Goal: Register for event/course

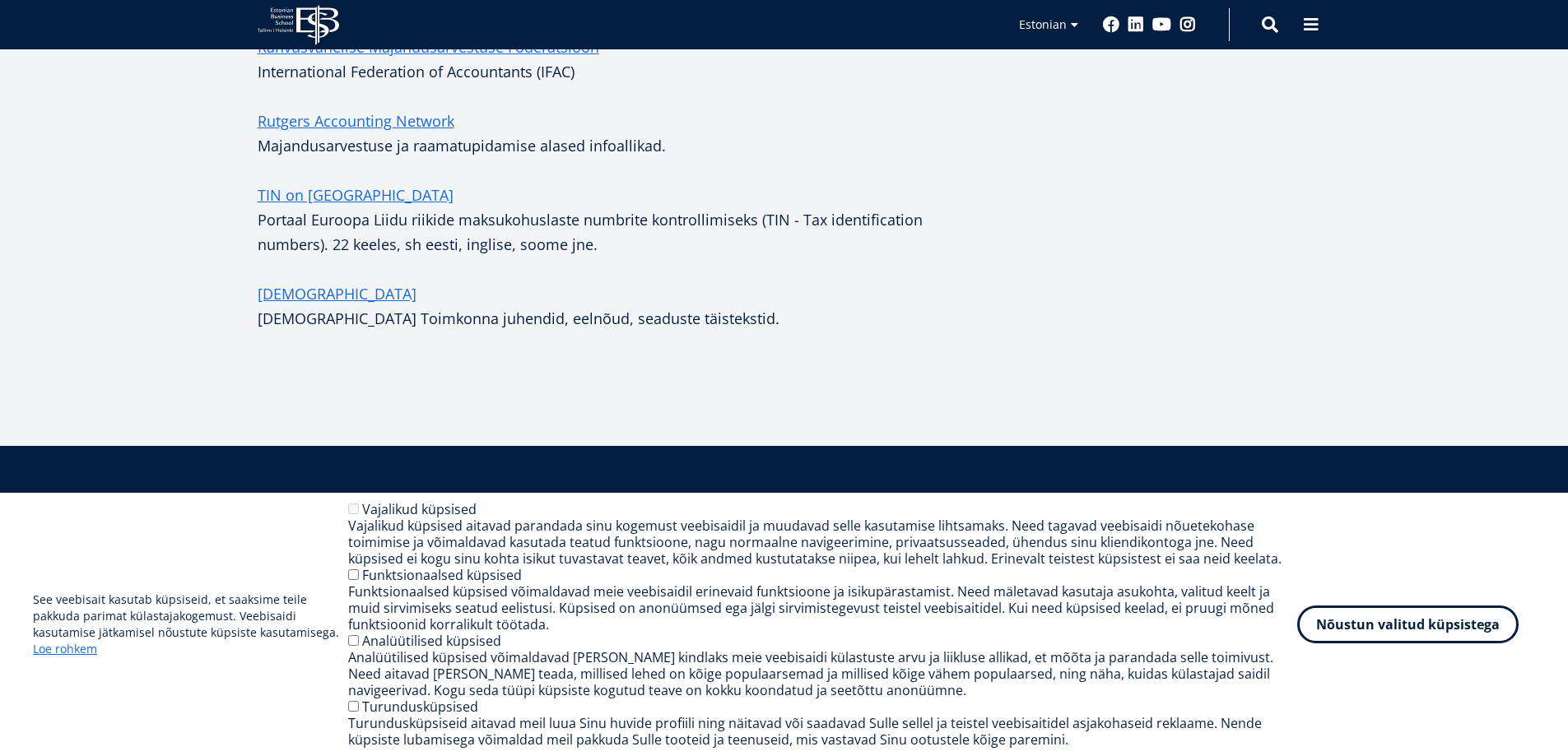
scroll to position [987, 0]
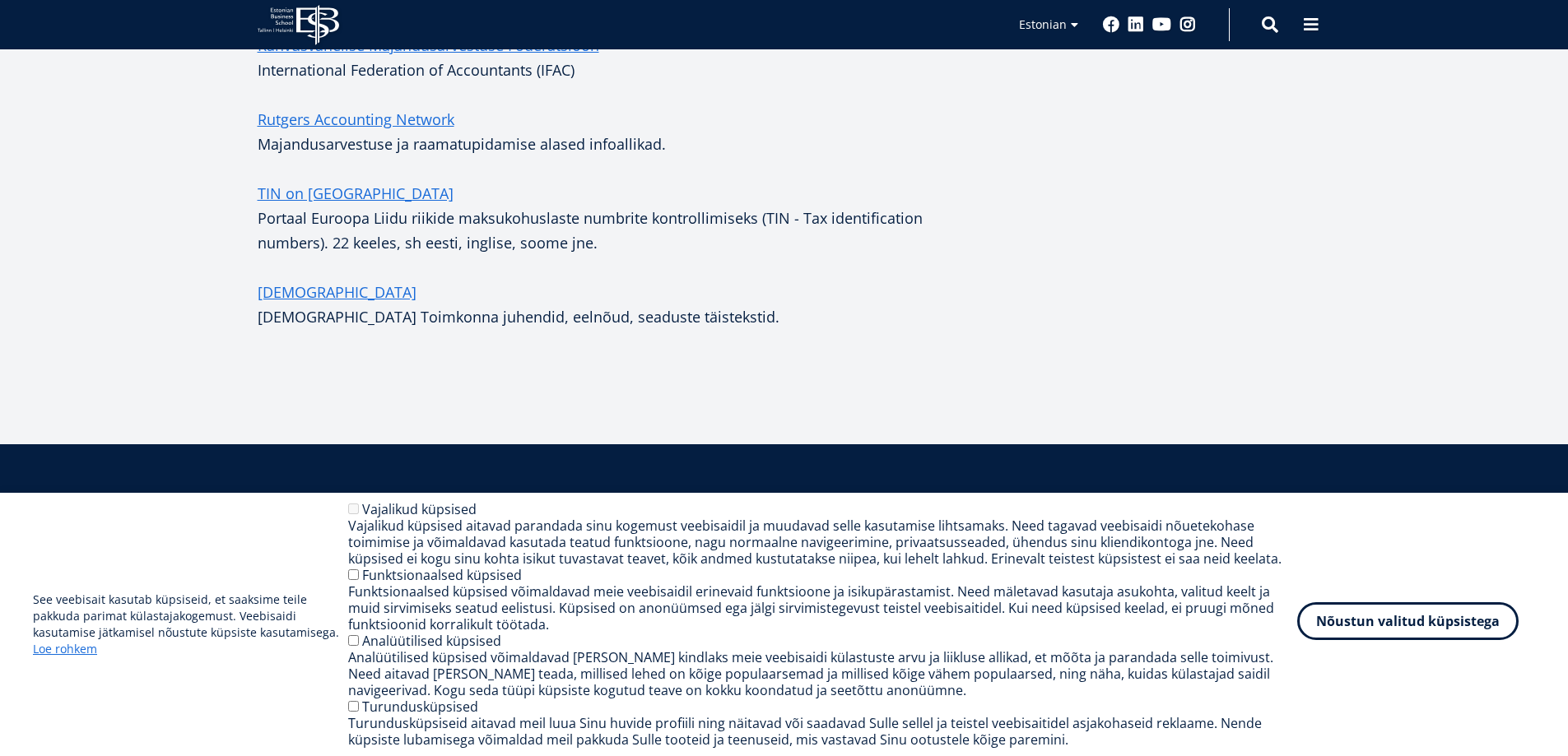
click at [1404, 618] on button "Nõustun valitud küpsistega" at bounding box center [1407, 621] width 221 height 38
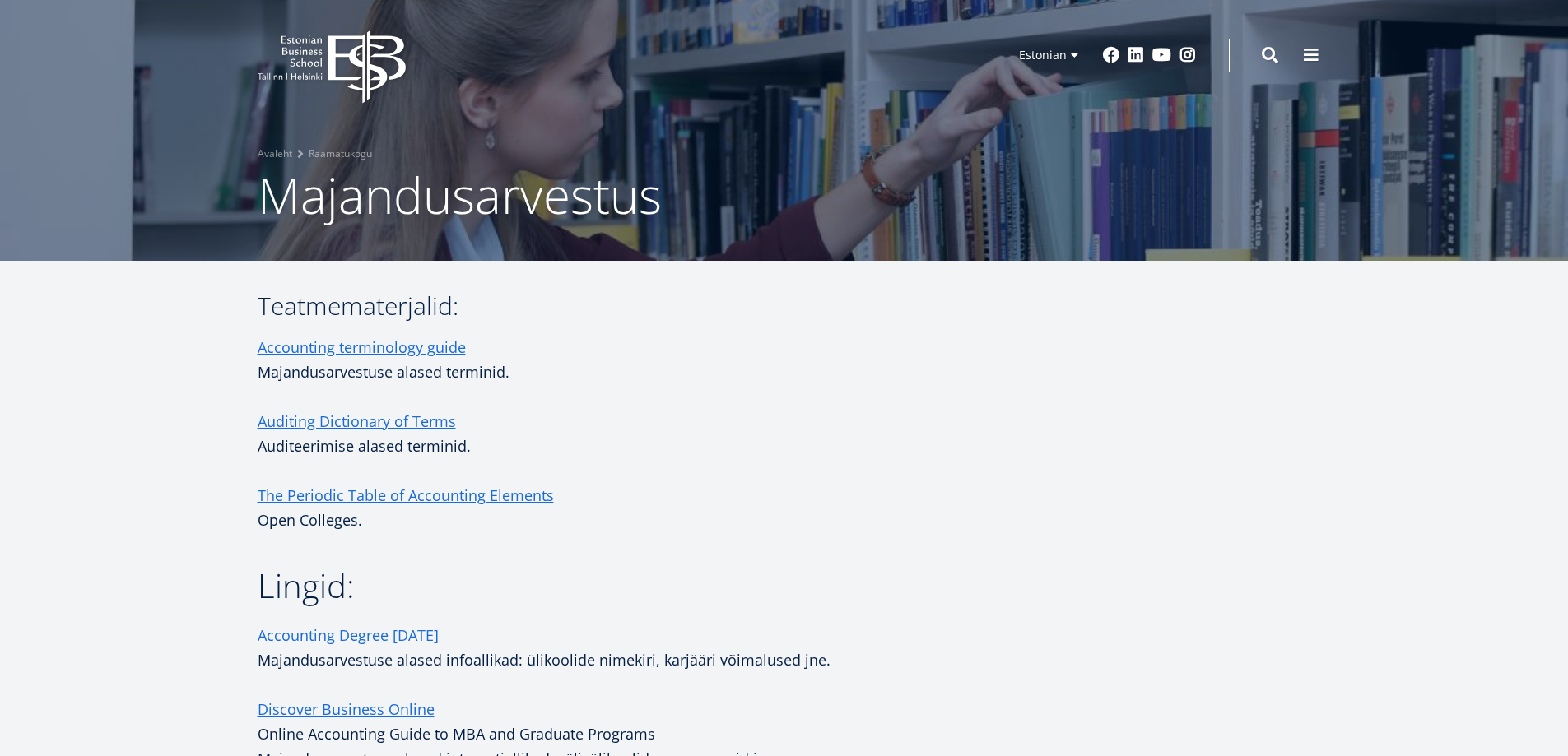
scroll to position [0, 0]
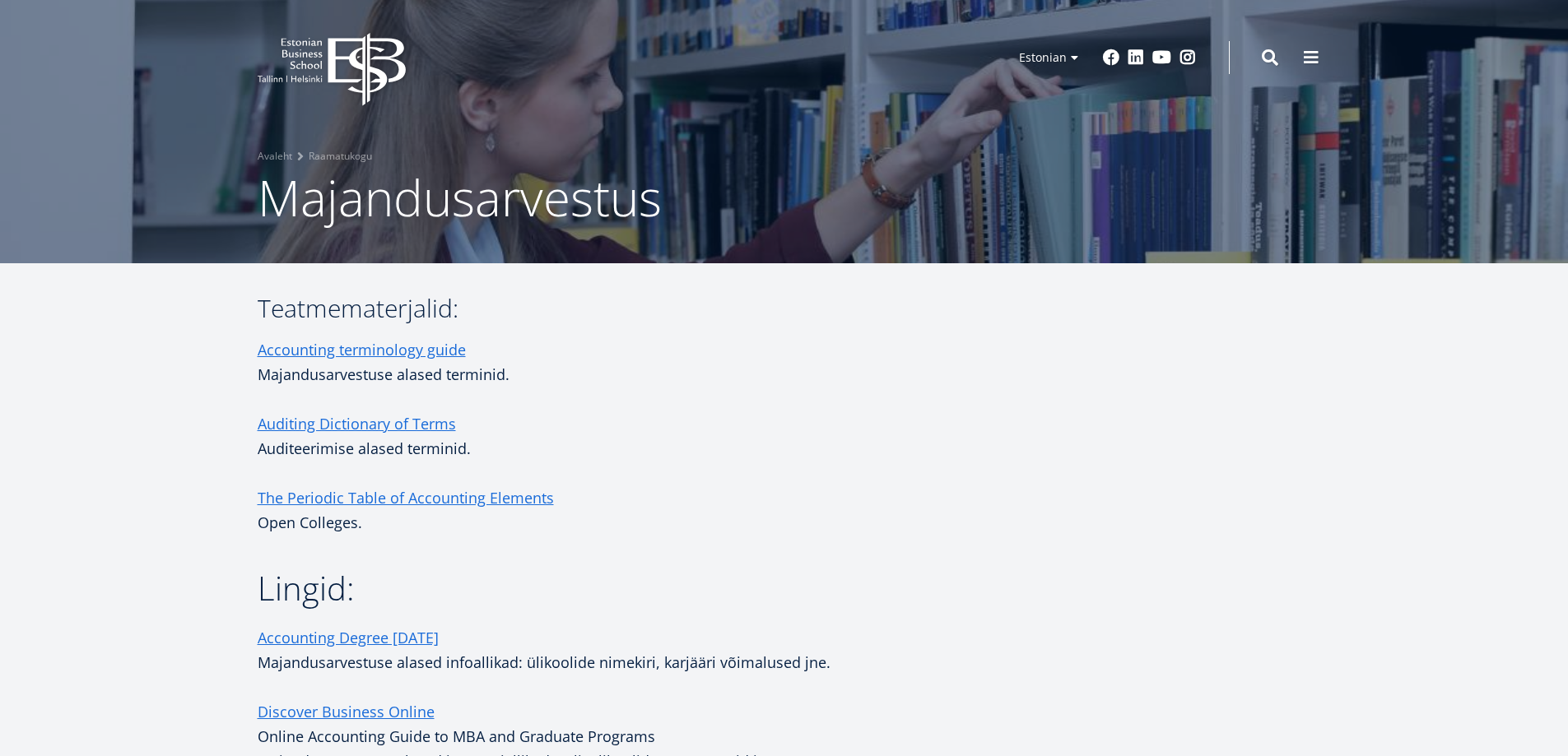
click at [322, 57] on icon "EBS Logo Created with Sketch." at bounding box center [332, 69] width 149 height 73
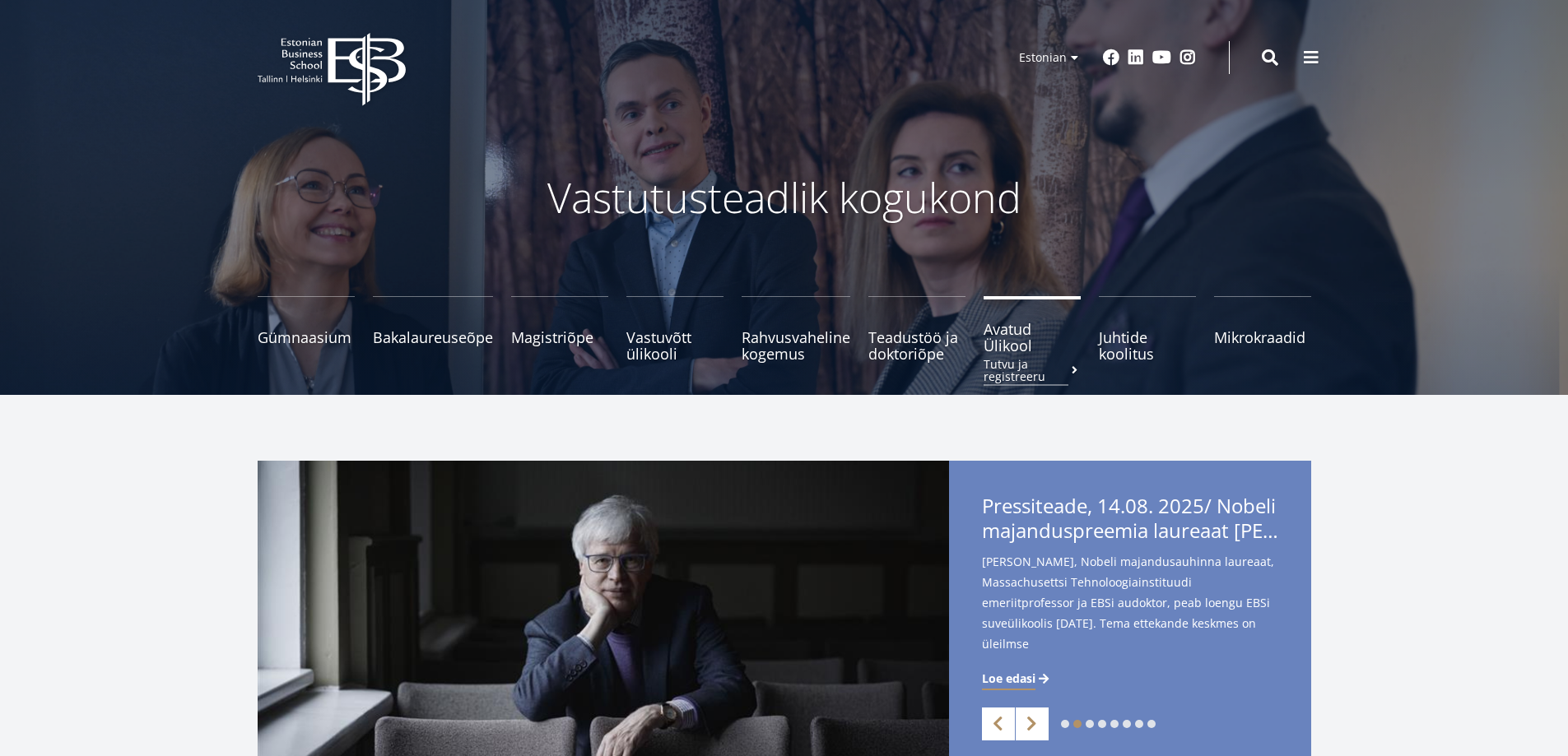
click at [1021, 368] on small "Tutvu ja registreeru" at bounding box center [1032, 370] width 97 height 25
click at [1253, 343] on link "Mikrokraadid" at bounding box center [1263, 329] width 97 height 66
click at [990, 342] on span "Avatud Ülikool Tutvu ja registreeru" at bounding box center [1032, 337] width 97 height 33
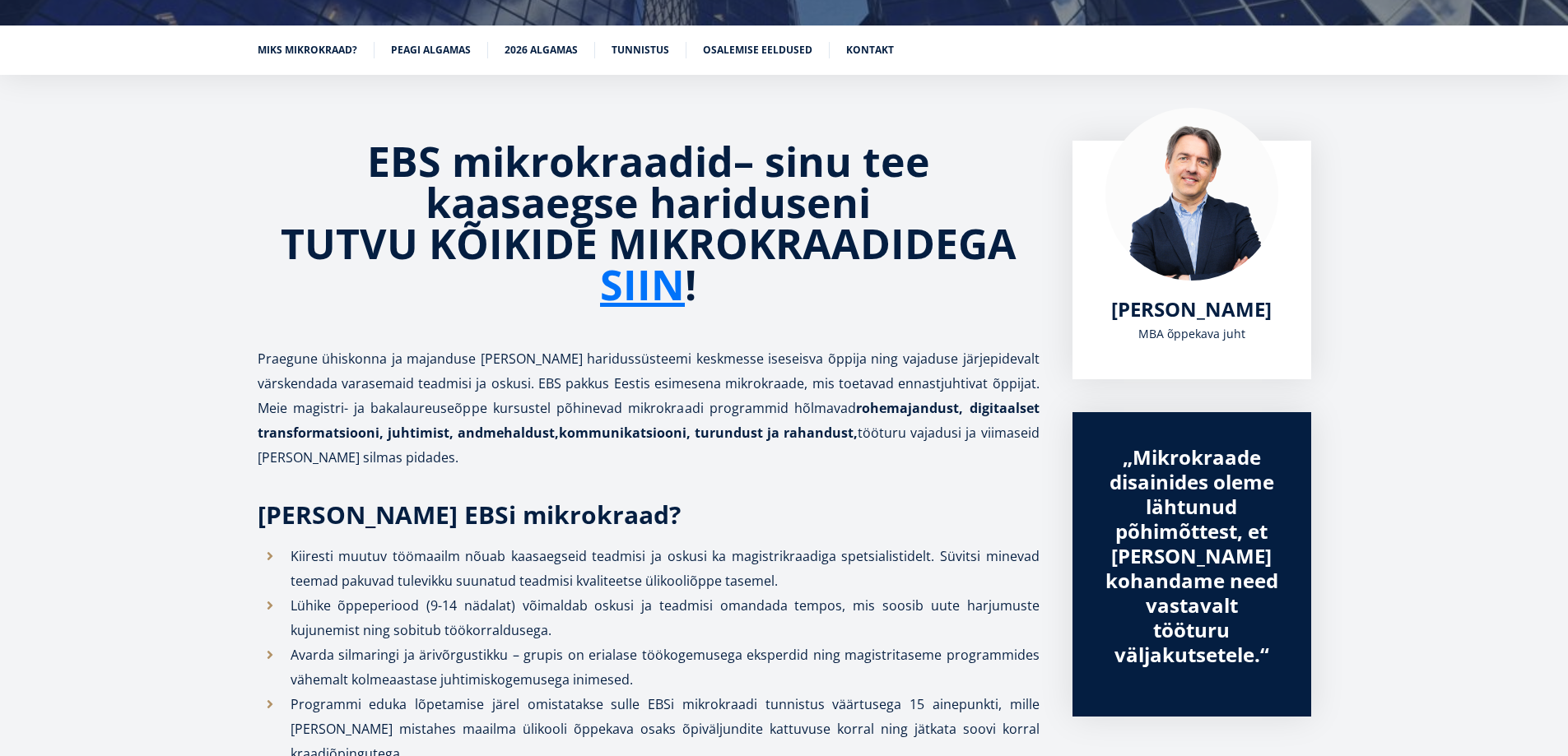
scroll to position [247, 0]
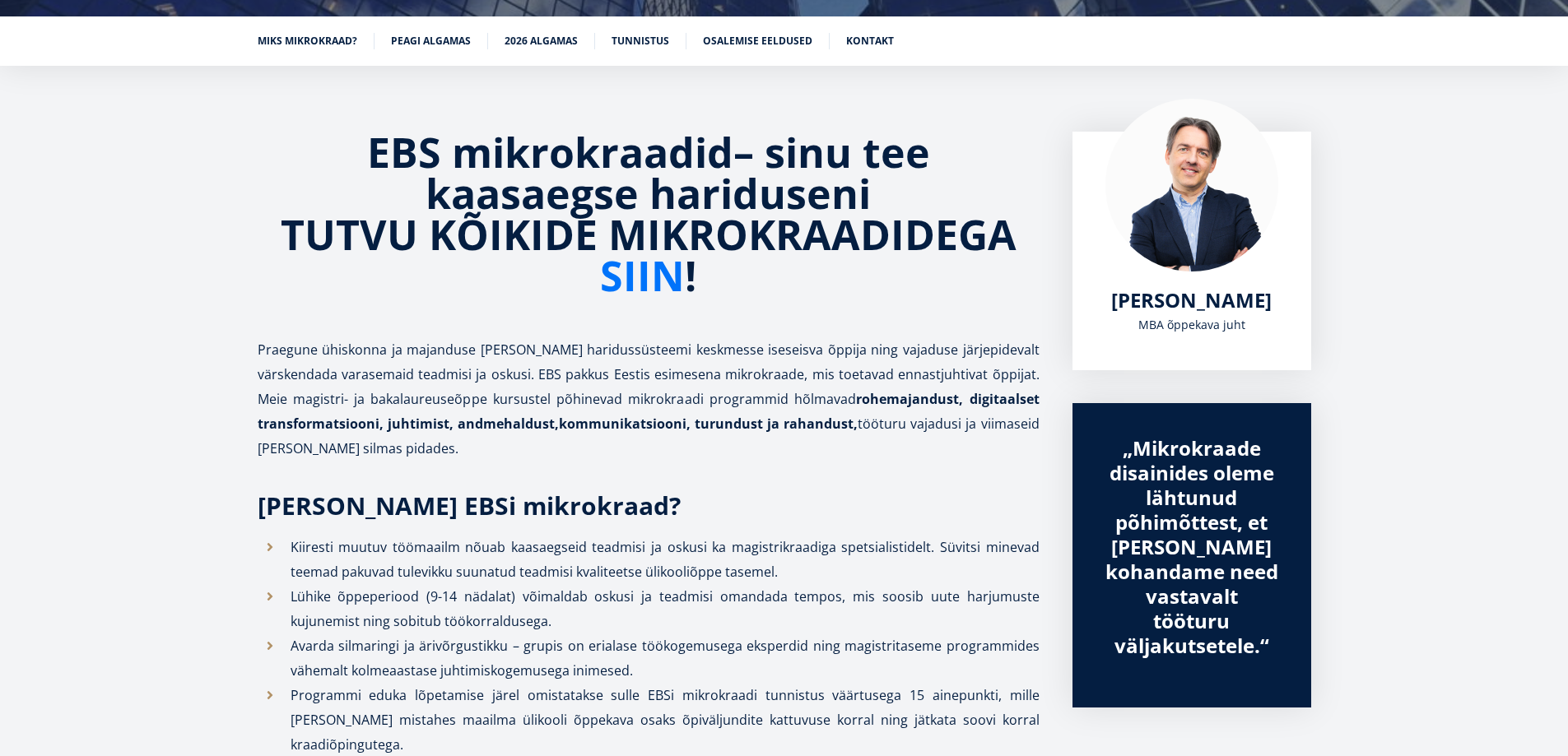
click at [655, 269] on link "SIIN" at bounding box center [643, 275] width 85 height 41
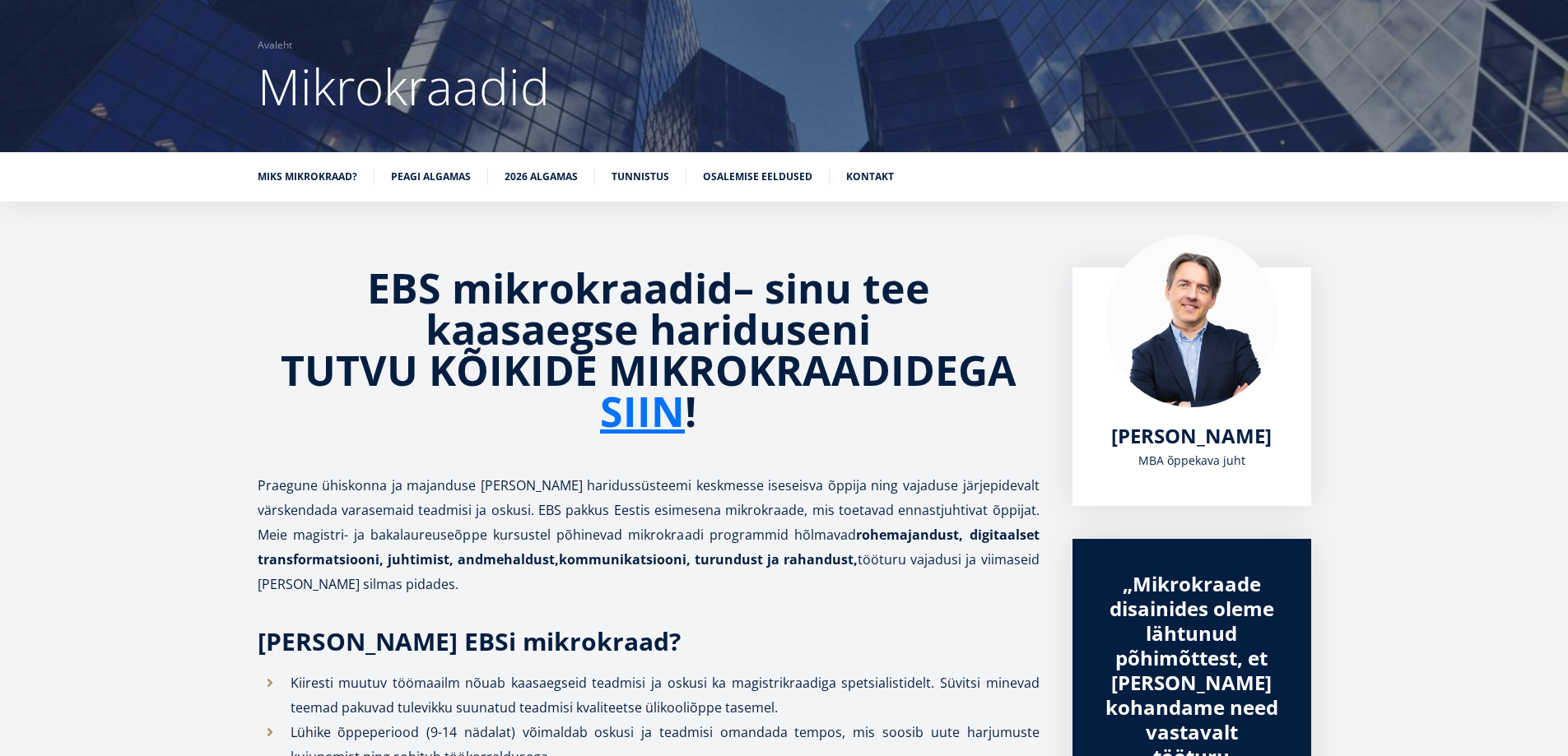
scroll to position [0, 0]
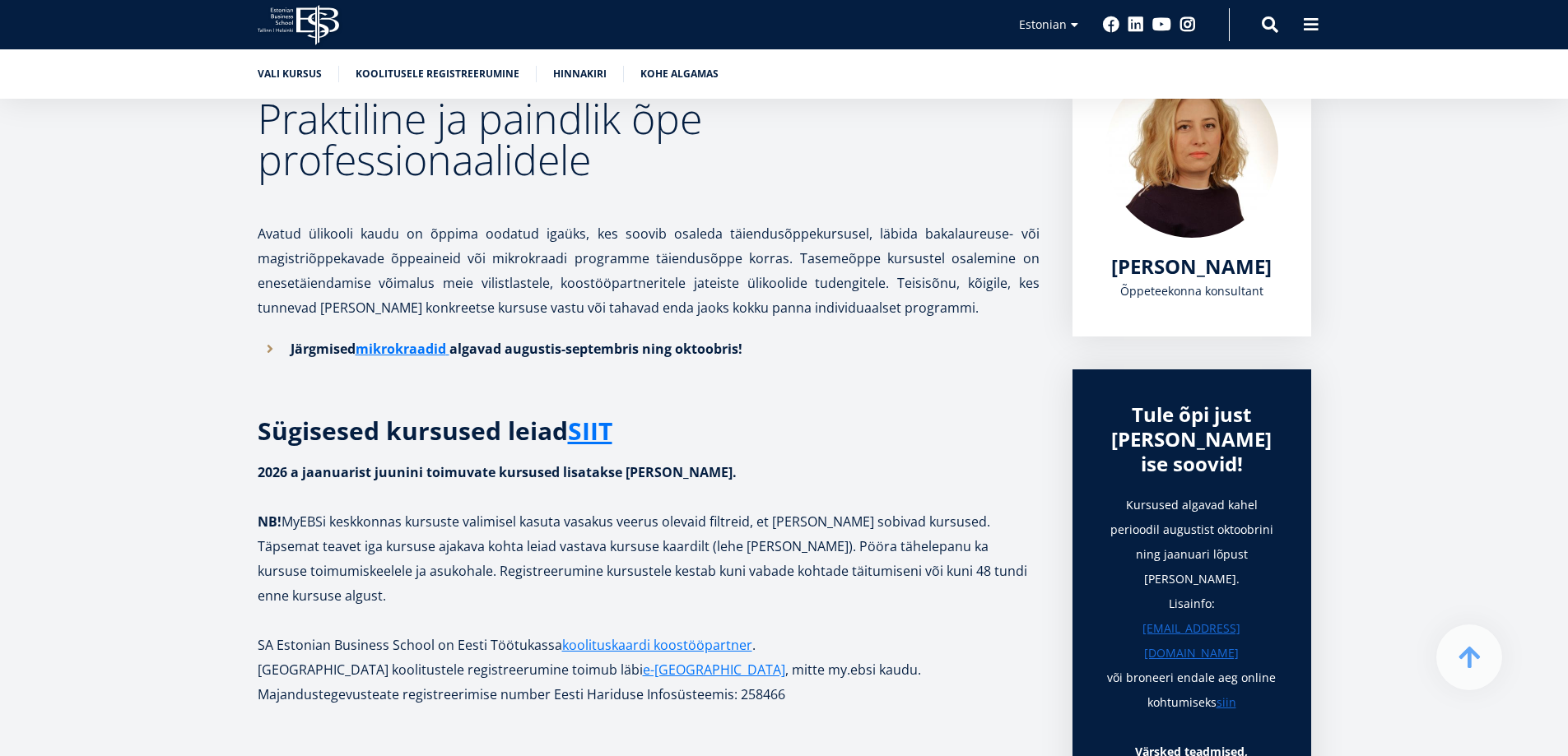
scroll to position [329, 0]
